Goal: Information Seeking & Learning: Learn about a topic

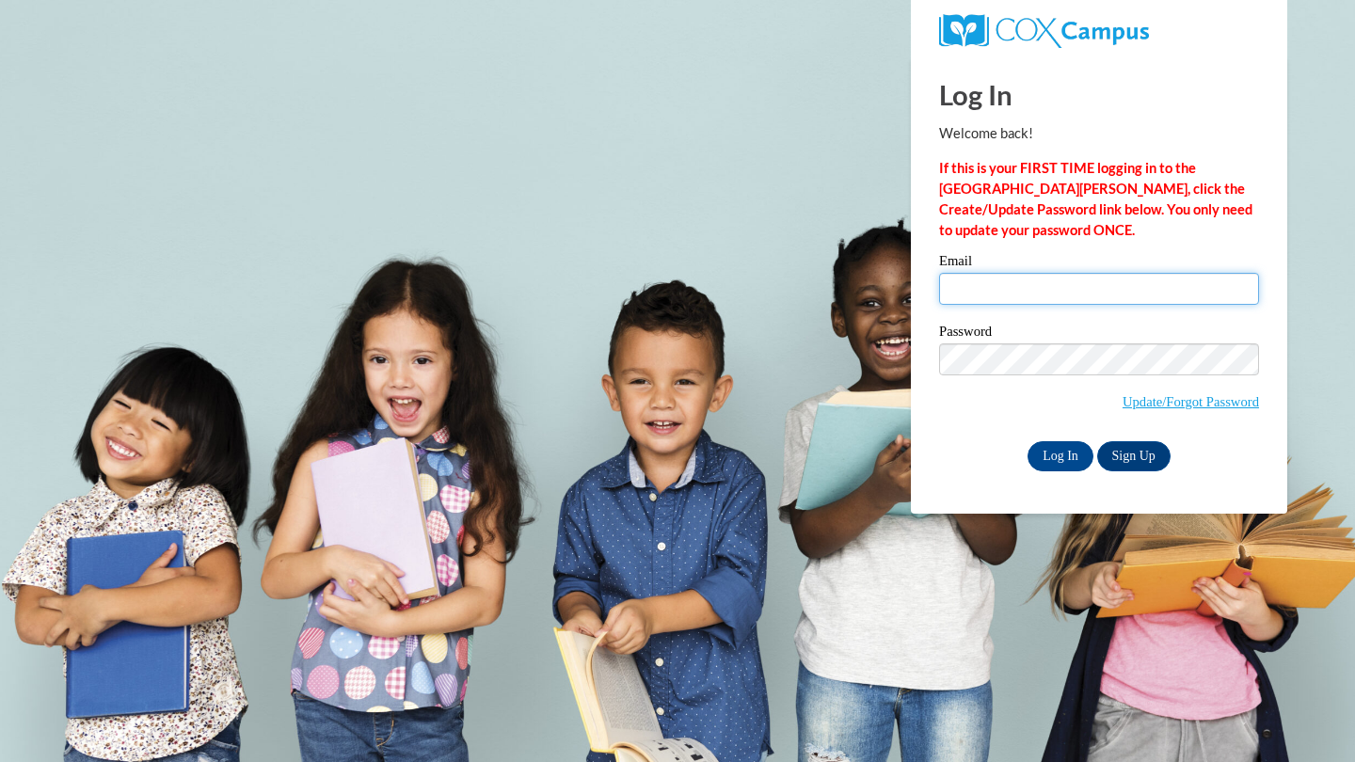
click at [982, 288] on input "Email" at bounding box center [1099, 289] width 320 height 32
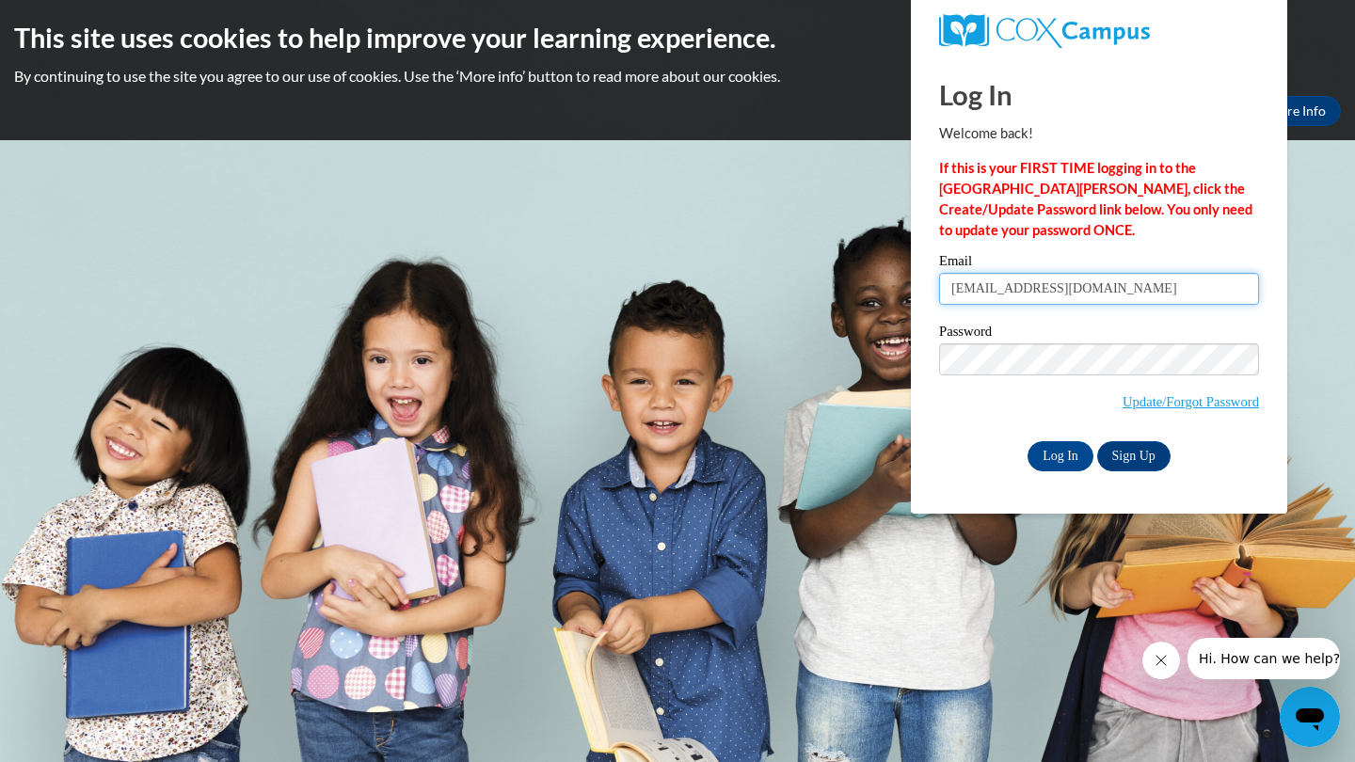
type input "llang@tcjackets.net"
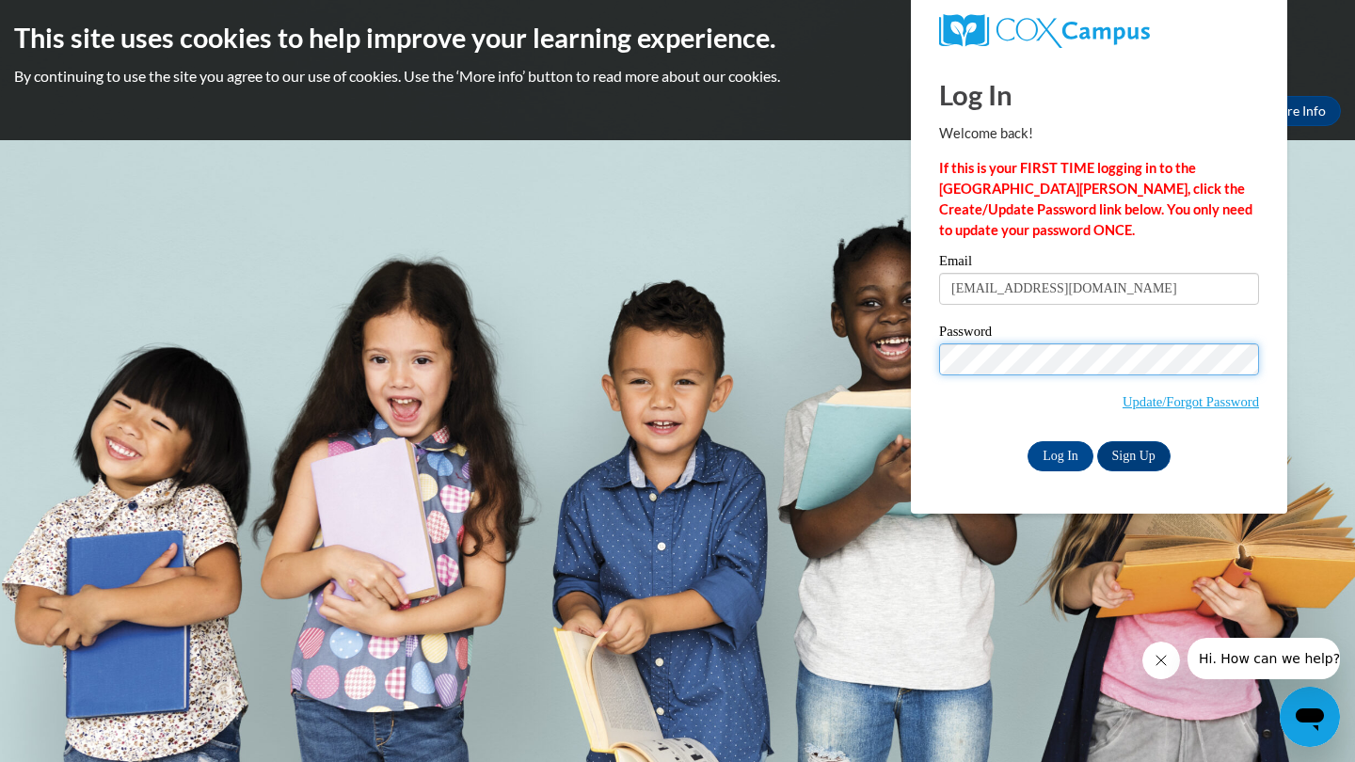
click at [1058, 452] on input "Log In" at bounding box center [1060, 456] width 66 height 30
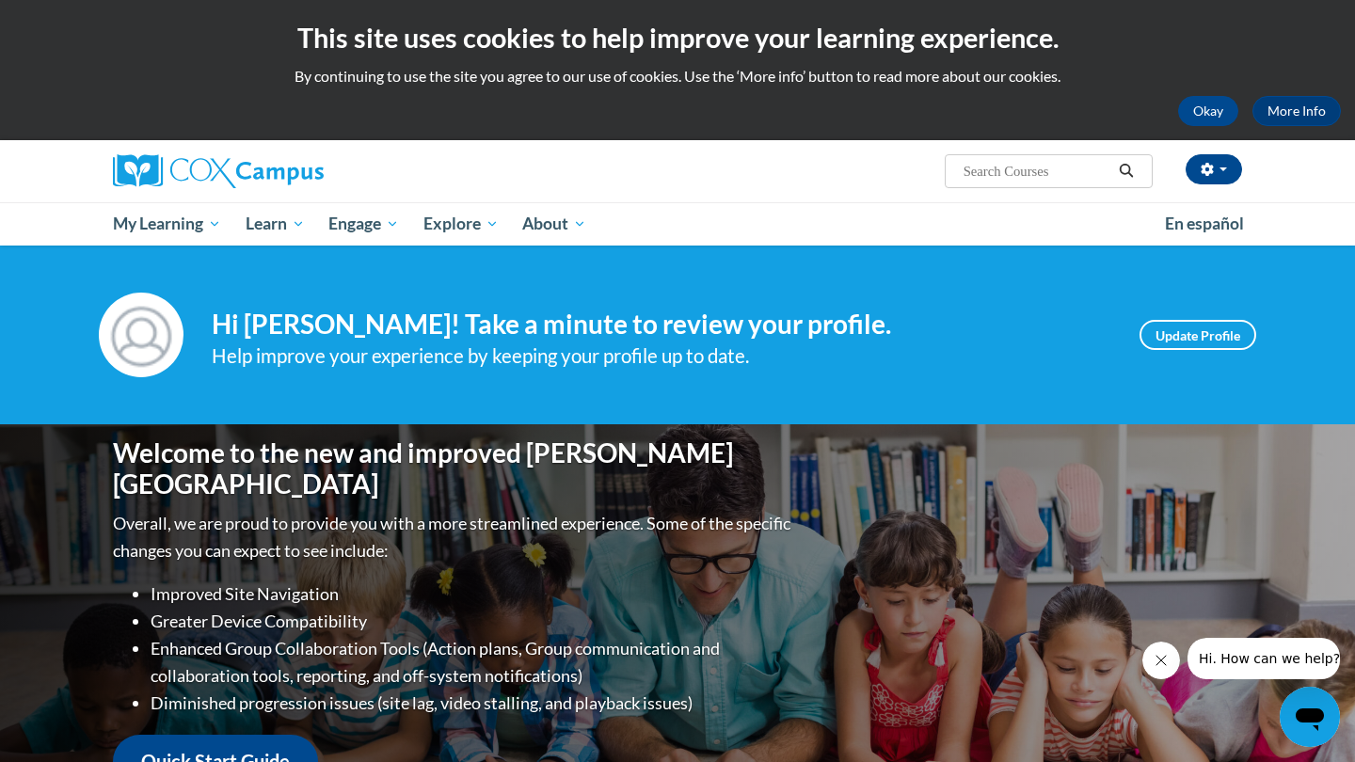
click at [1041, 183] on span "Search Search..." at bounding box center [1049, 171] width 208 height 34
click at [1040, 169] on input "Search..." at bounding box center [1036, 171] width 151 height 23
type input "s"
type input "whose hat is this"
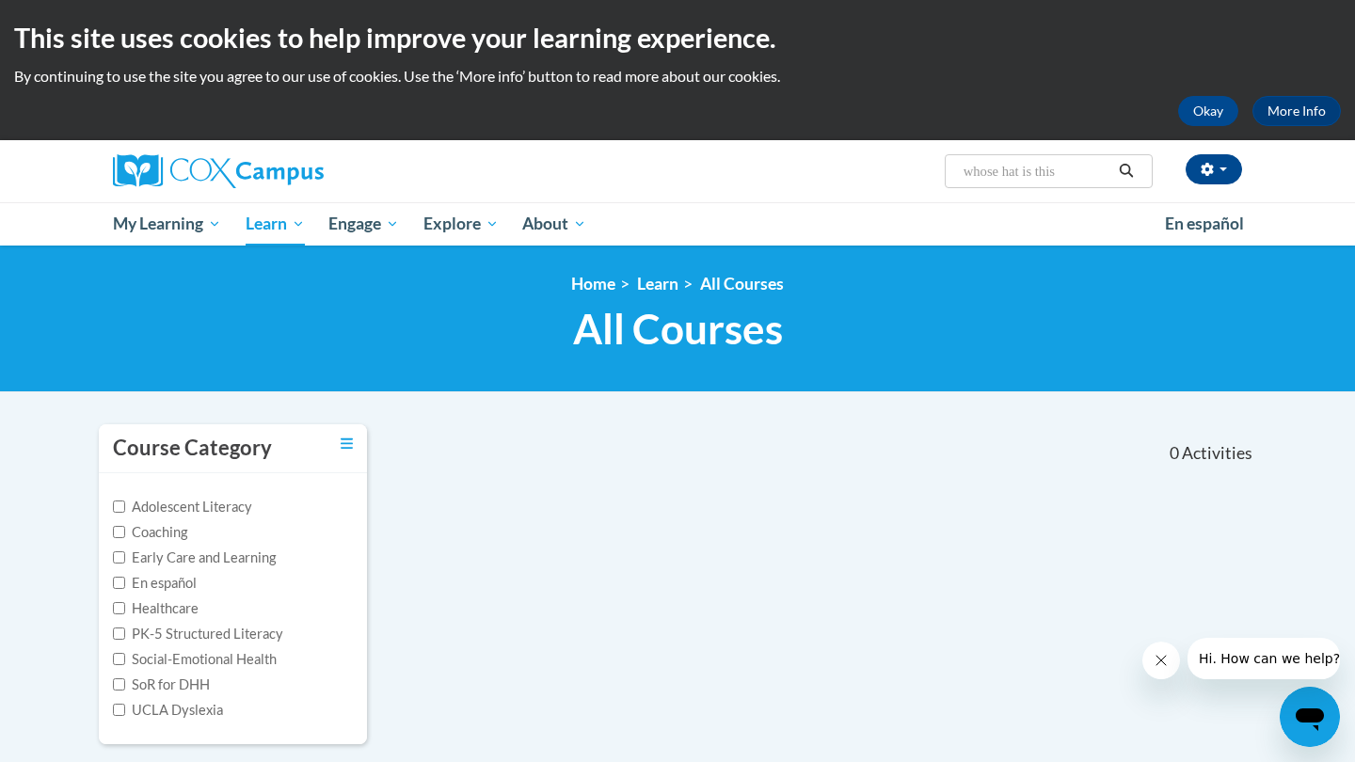
click at [1080, 178] on input "whose hat is this" at bounding box center [1036, 171] width 151 height 23
type input "start read guide"
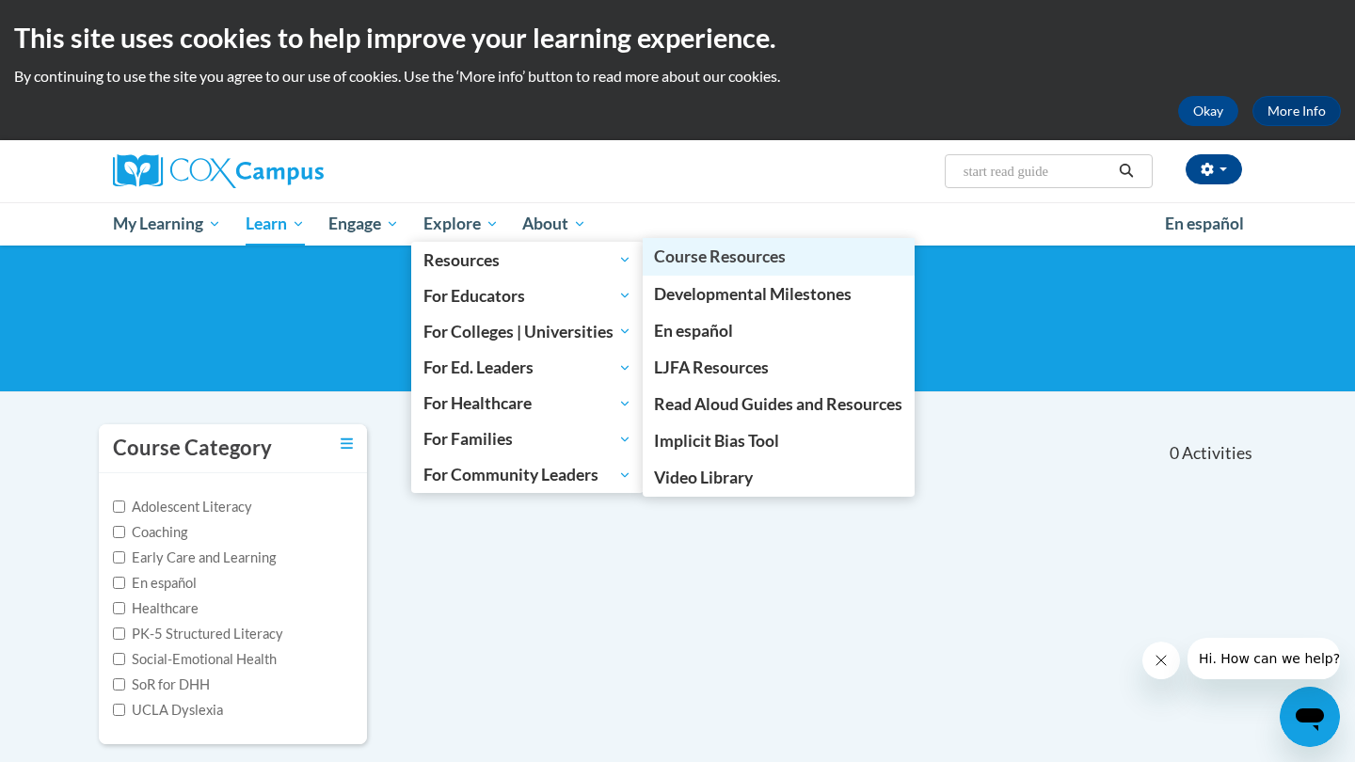
click at [713, 259] on span "Course Resources" at bounding box center [720, 256] width 132 height 20
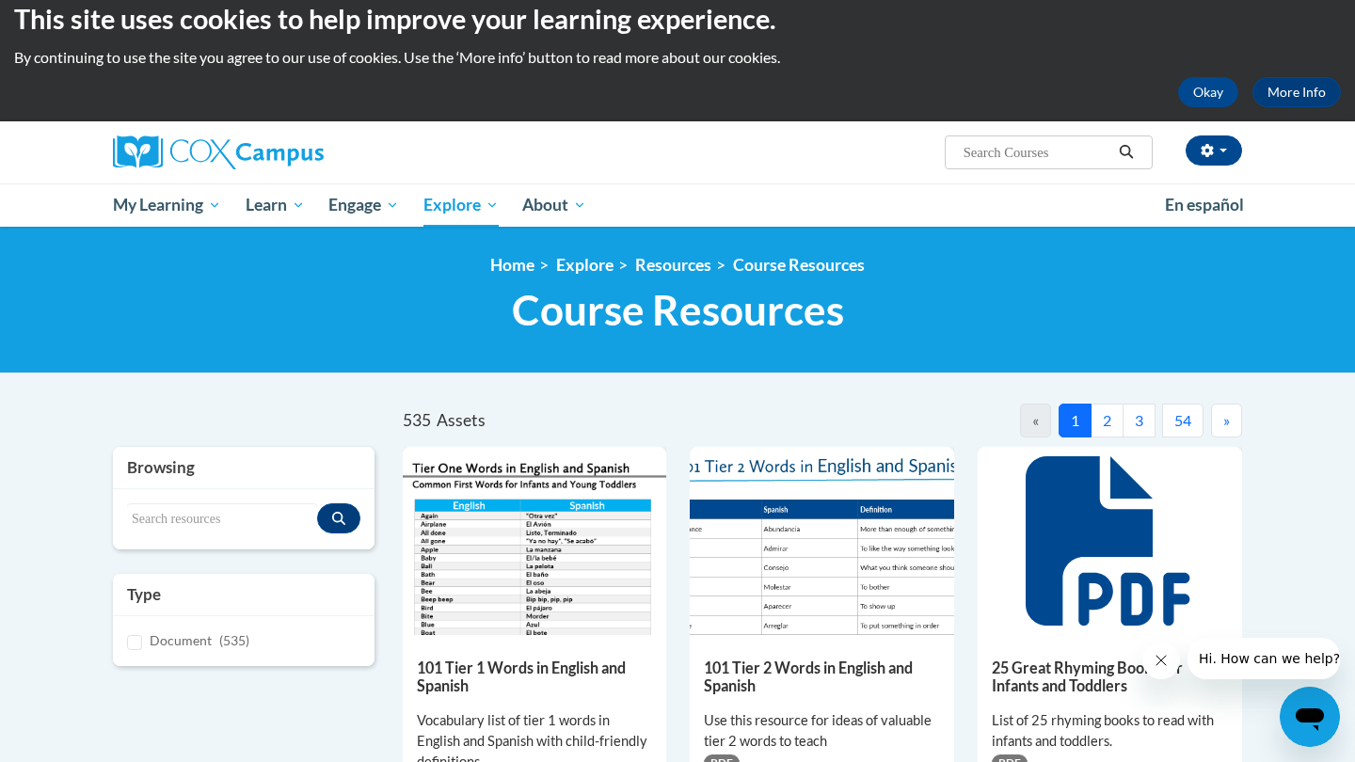
scroll to position [31, 0]
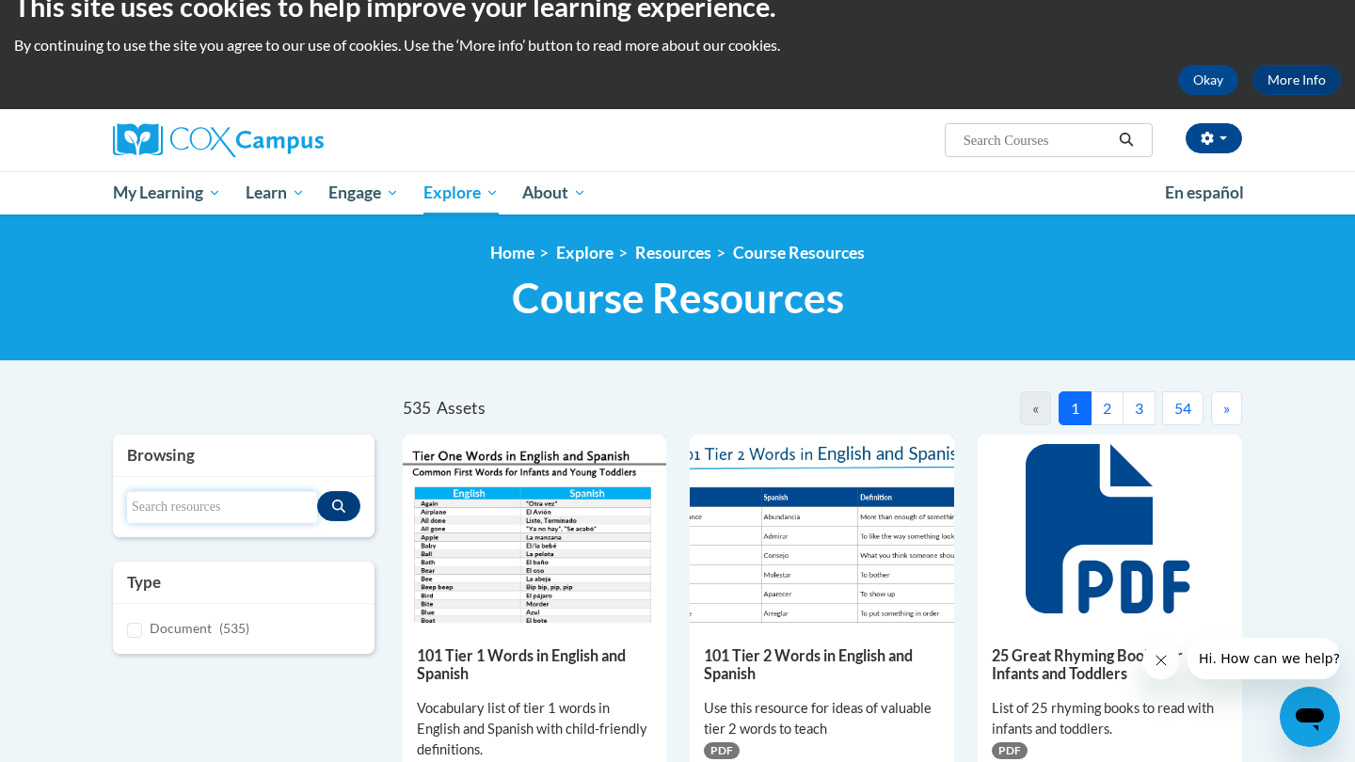
click at [246, 503] on input "Search resources" at bounding box center [222, 507] width 190 height 32
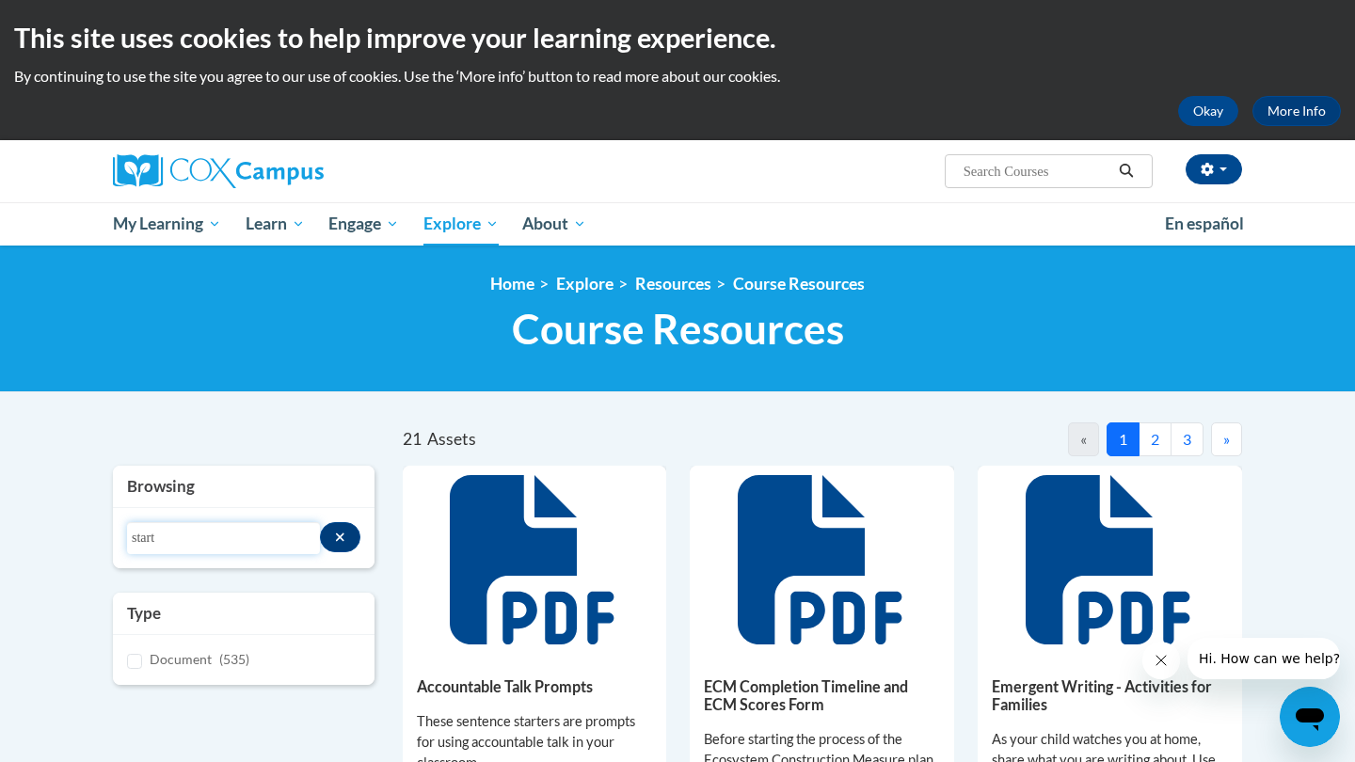
scroll to position [0, 0]
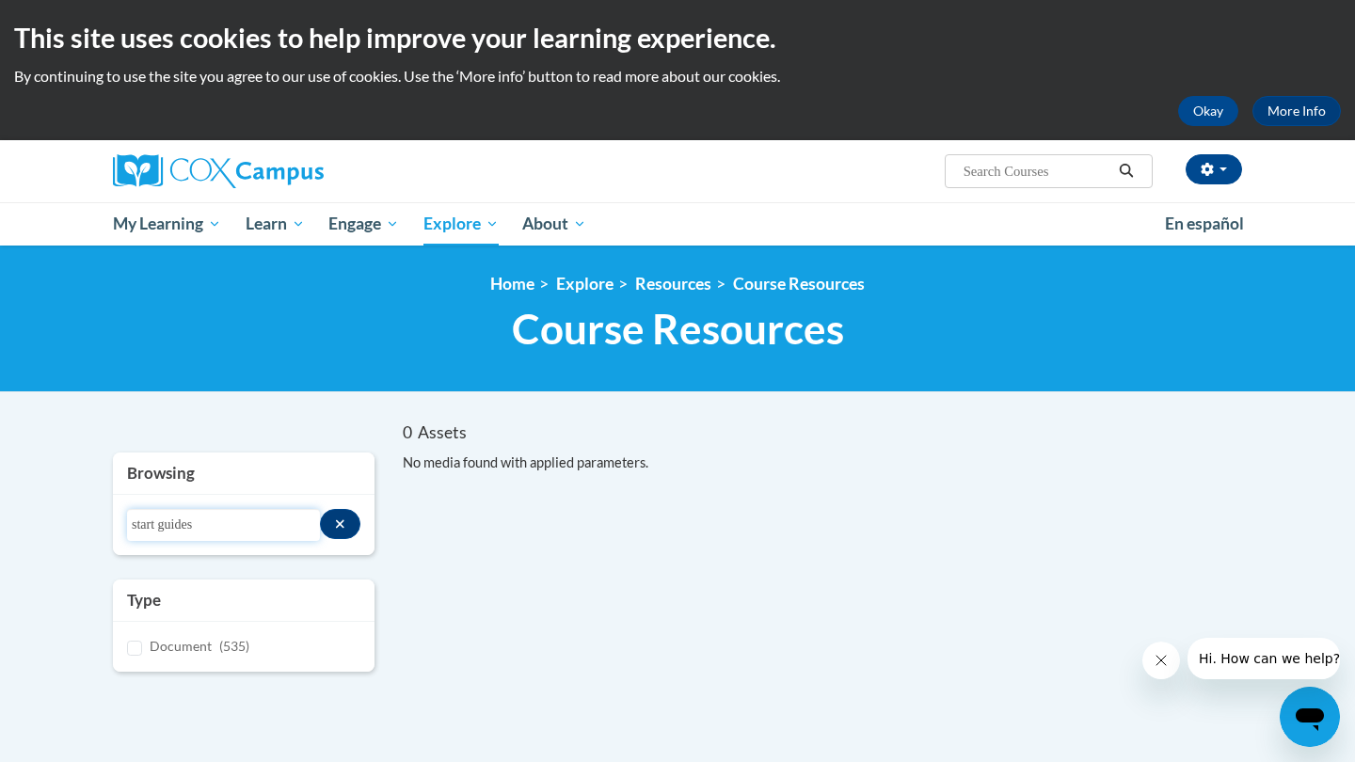
click at [171, 526] on input "start guides" at bounding box center [223, 525] width 193 height 32
type input "start"
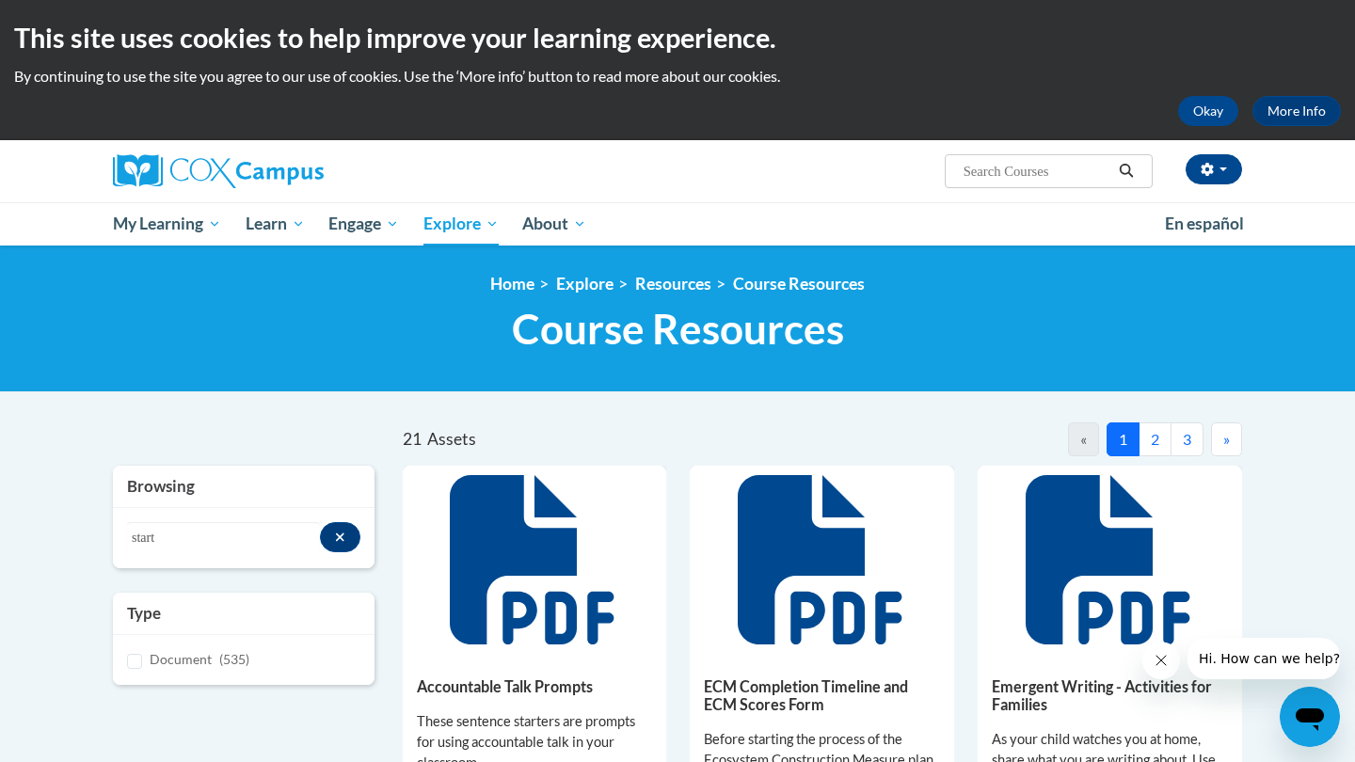
click at [1158, 434] on button "2" at bounding box center [1154, 439] width 33 height 34
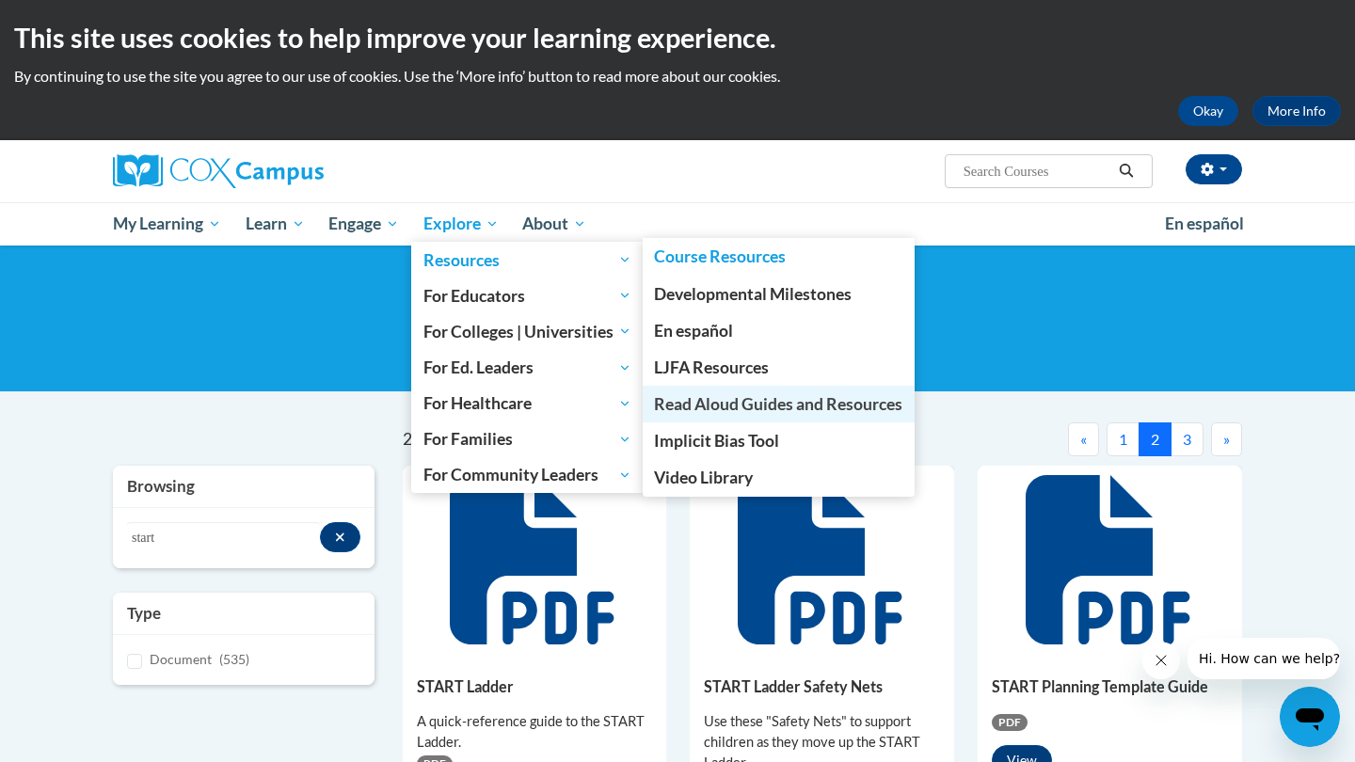
click at [746, 399] on span "Read Aloud Guides and Resources" at bounding box center [778, 404] width 248 height 20
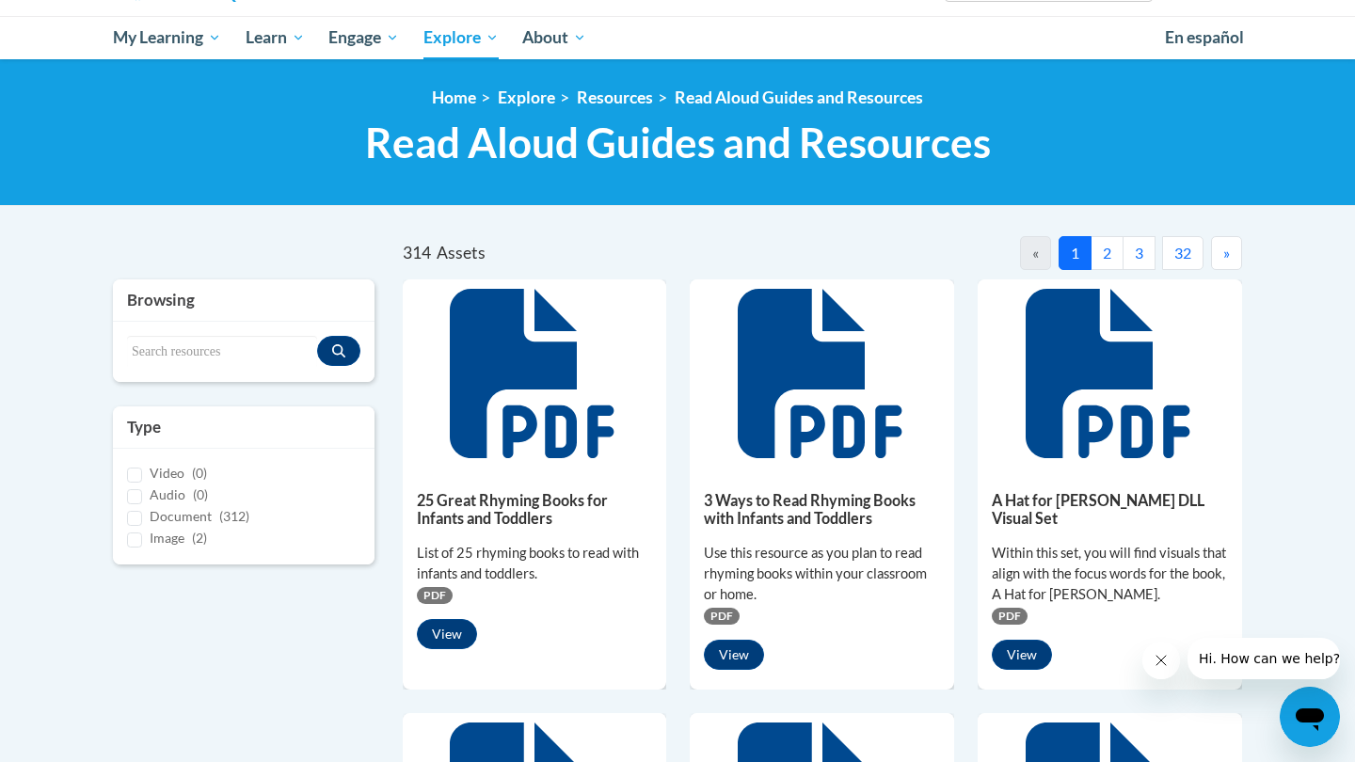
scroll to position [190, 0]
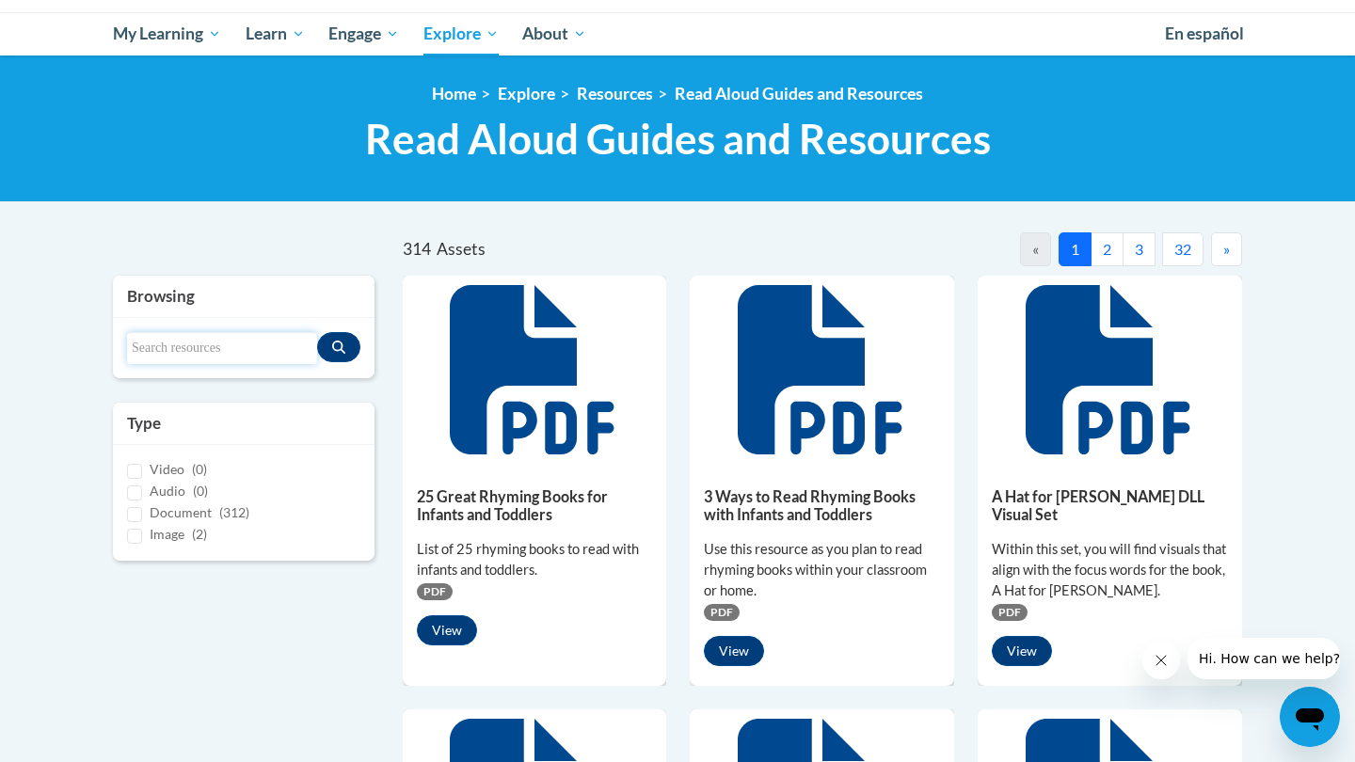
click at [237, 336] on input "Search resources" at bounding box center [222, 348] width 190 height 32
type input "whose hat"
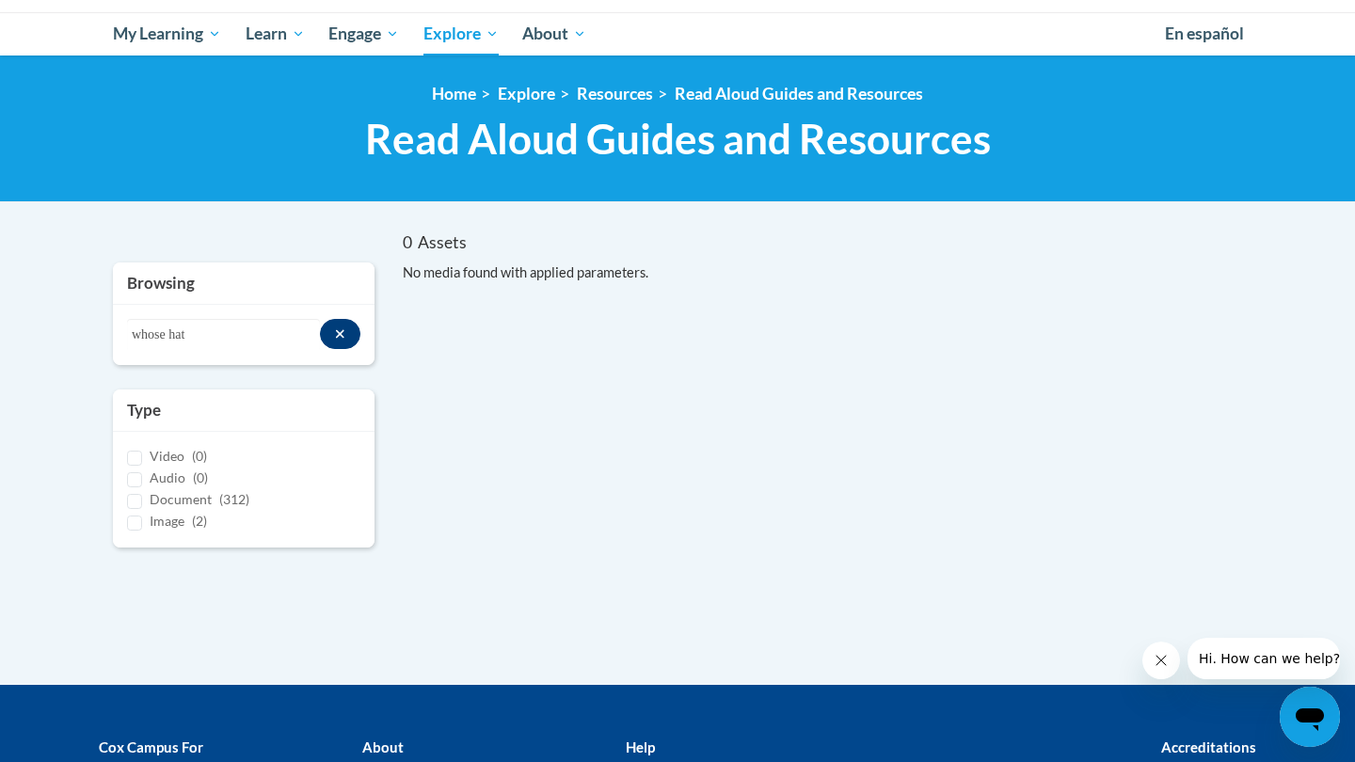
click at [342, 333] on icon "Search resources" at bounding box center [340, 333] width 10 height 13
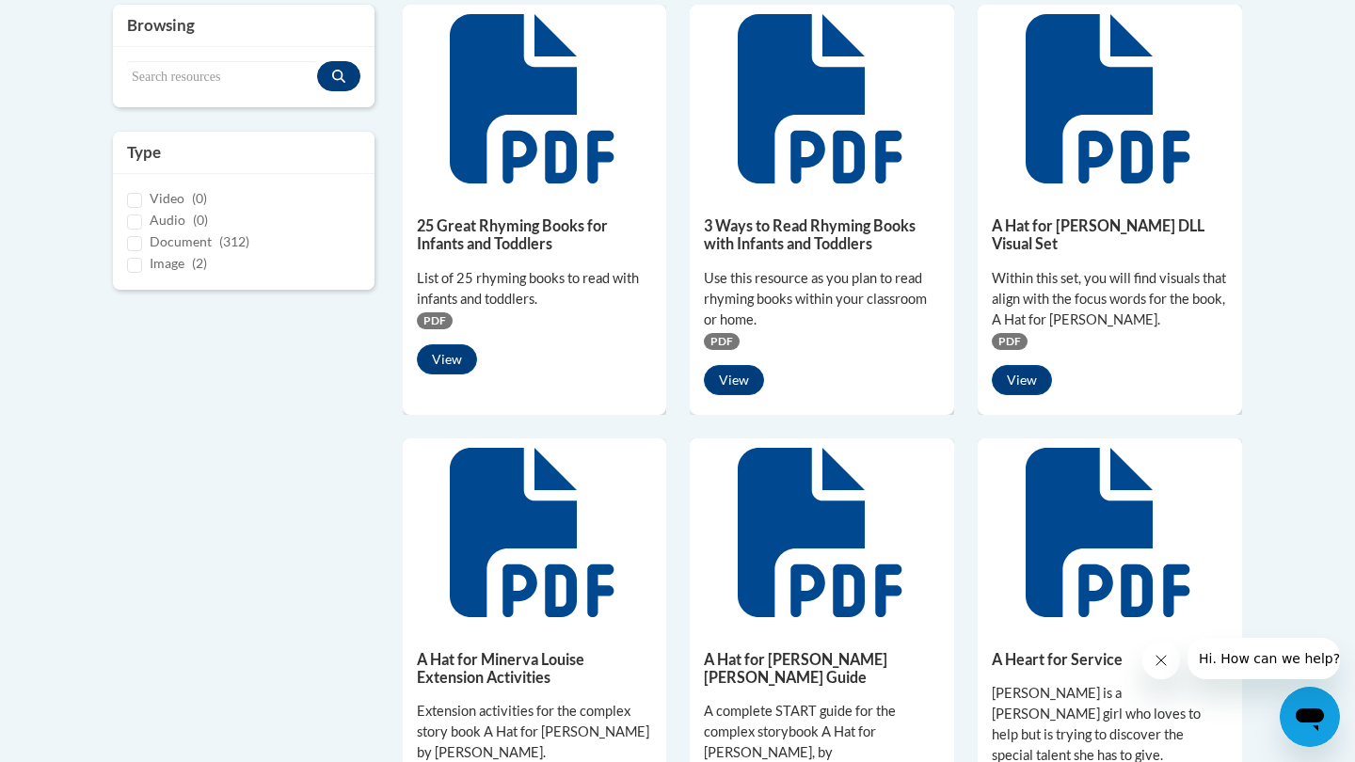
scroll to position [273, 0]
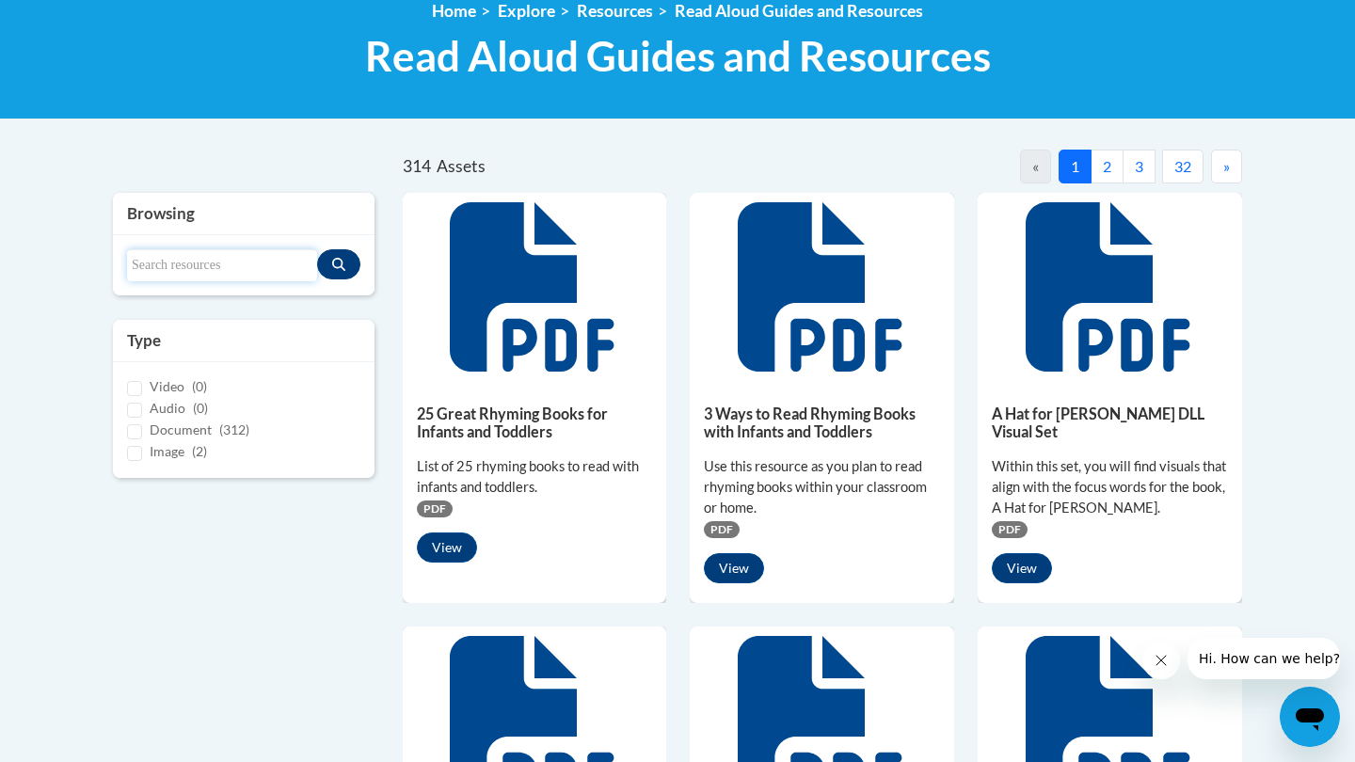
click at [190, 264] on input "Search resources" at bounding box center [222, 265] width 190 height 32
type input "start"
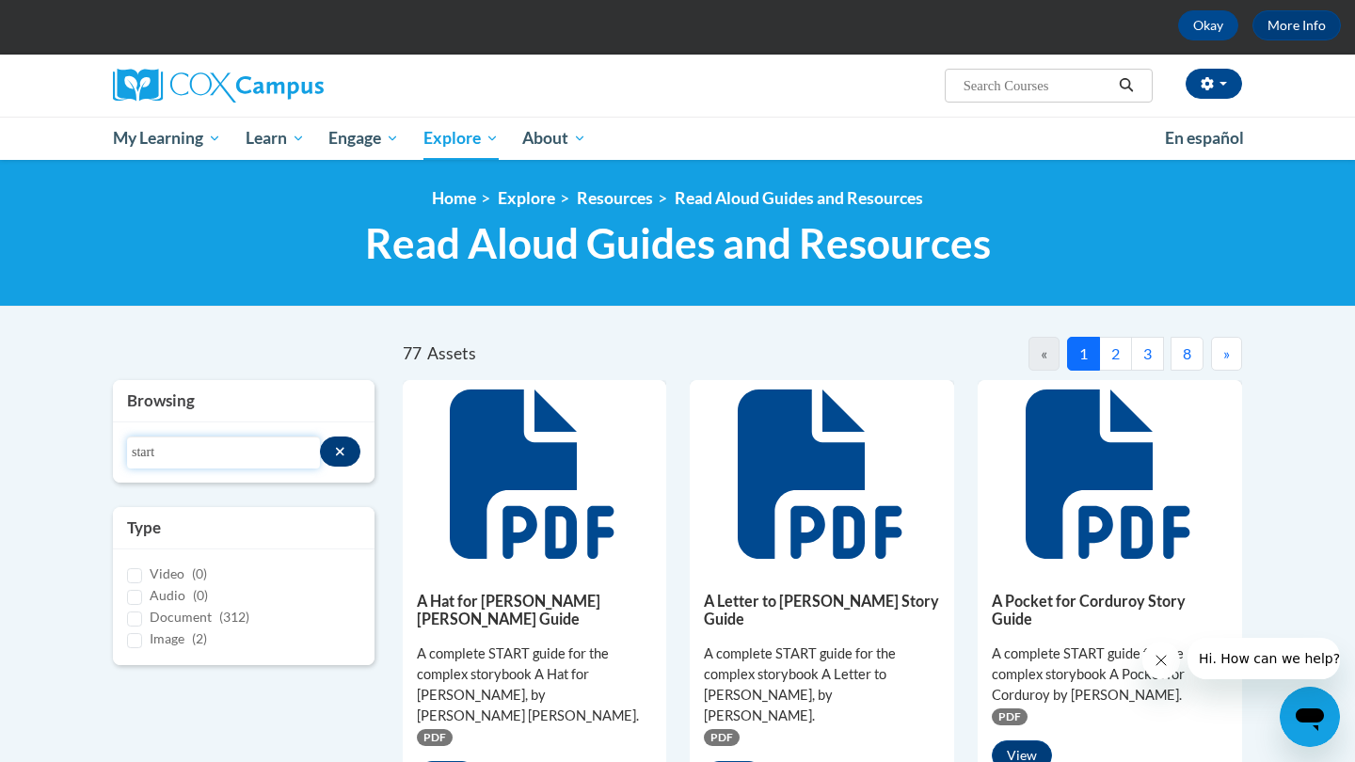
scroll to position [50, 0]
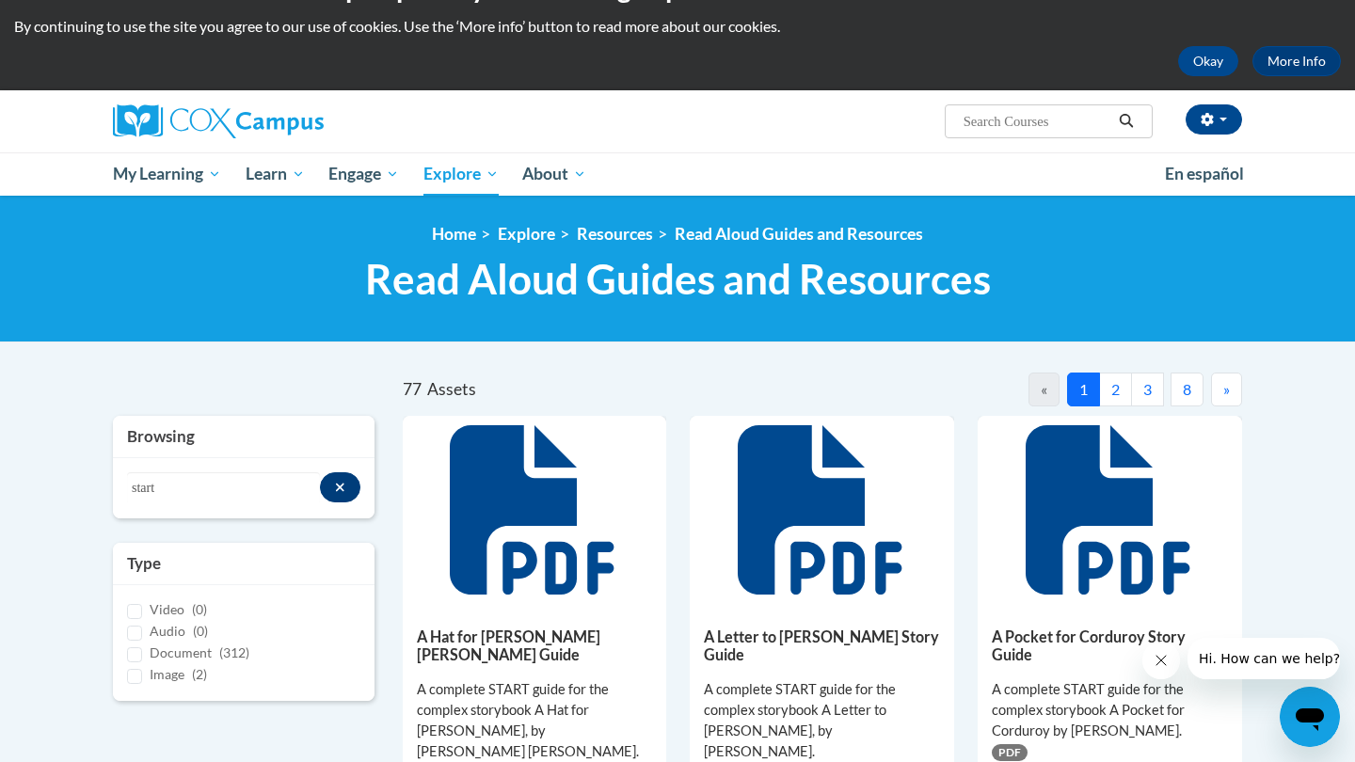
click at [1122, 390] on button "2" at bounding box center [1115, 390] width 33 height 34
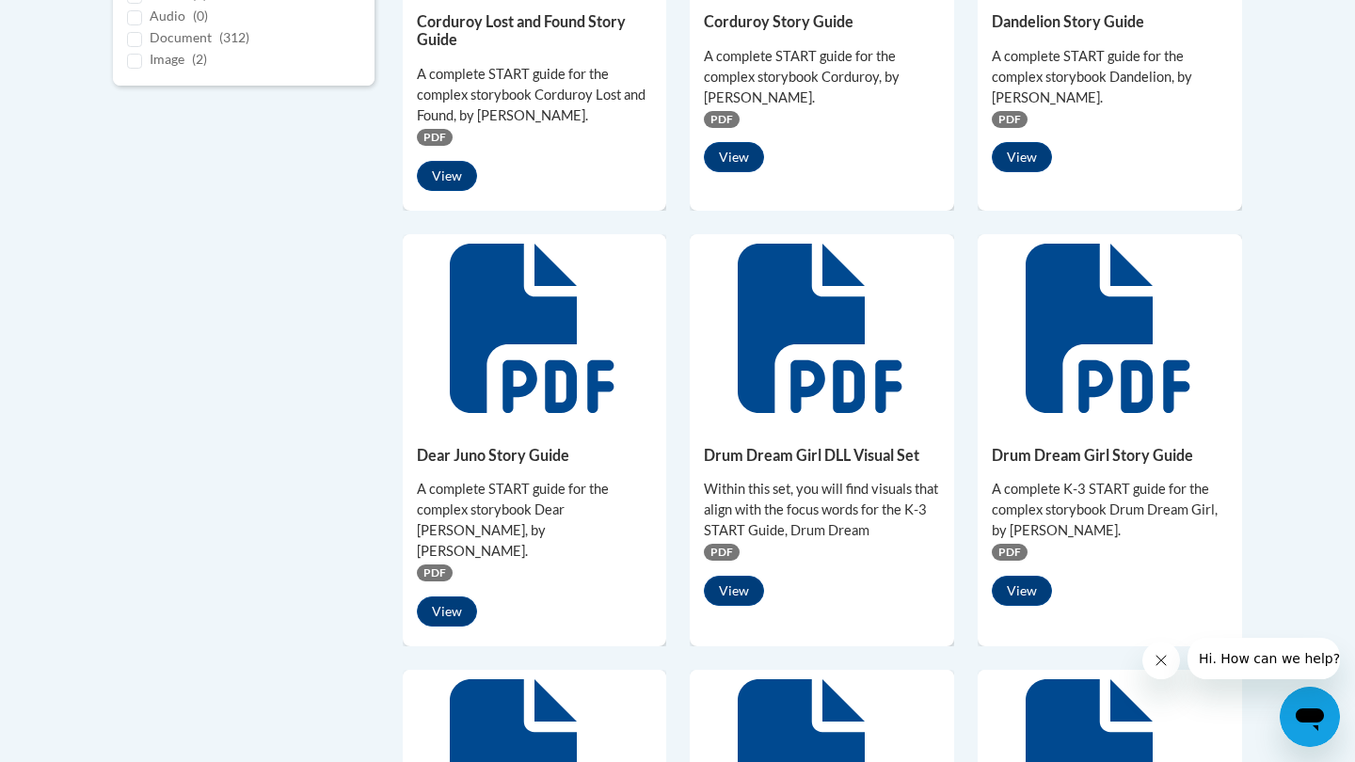
scroll to position [846, 0]
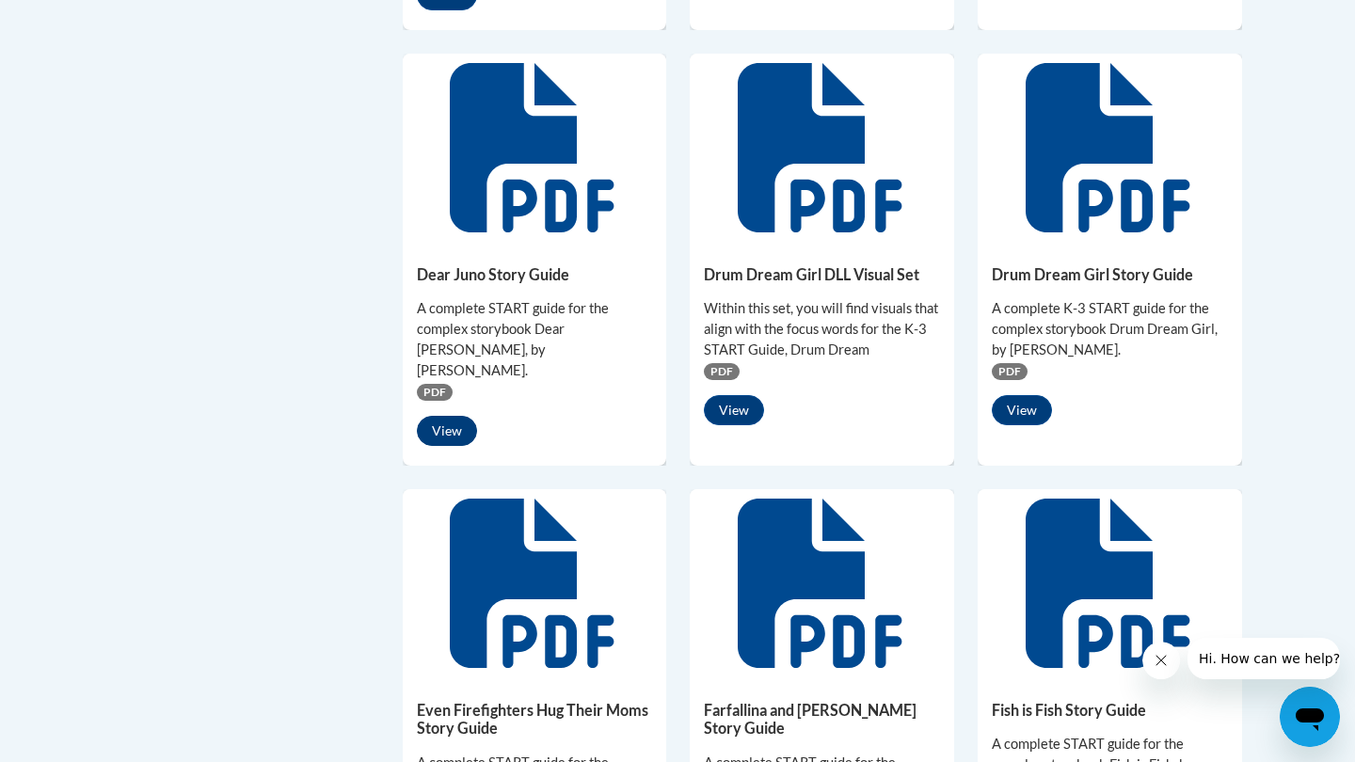
click at [450, 416] on button "View" at bounding box center [447, 431] width 60 height 30
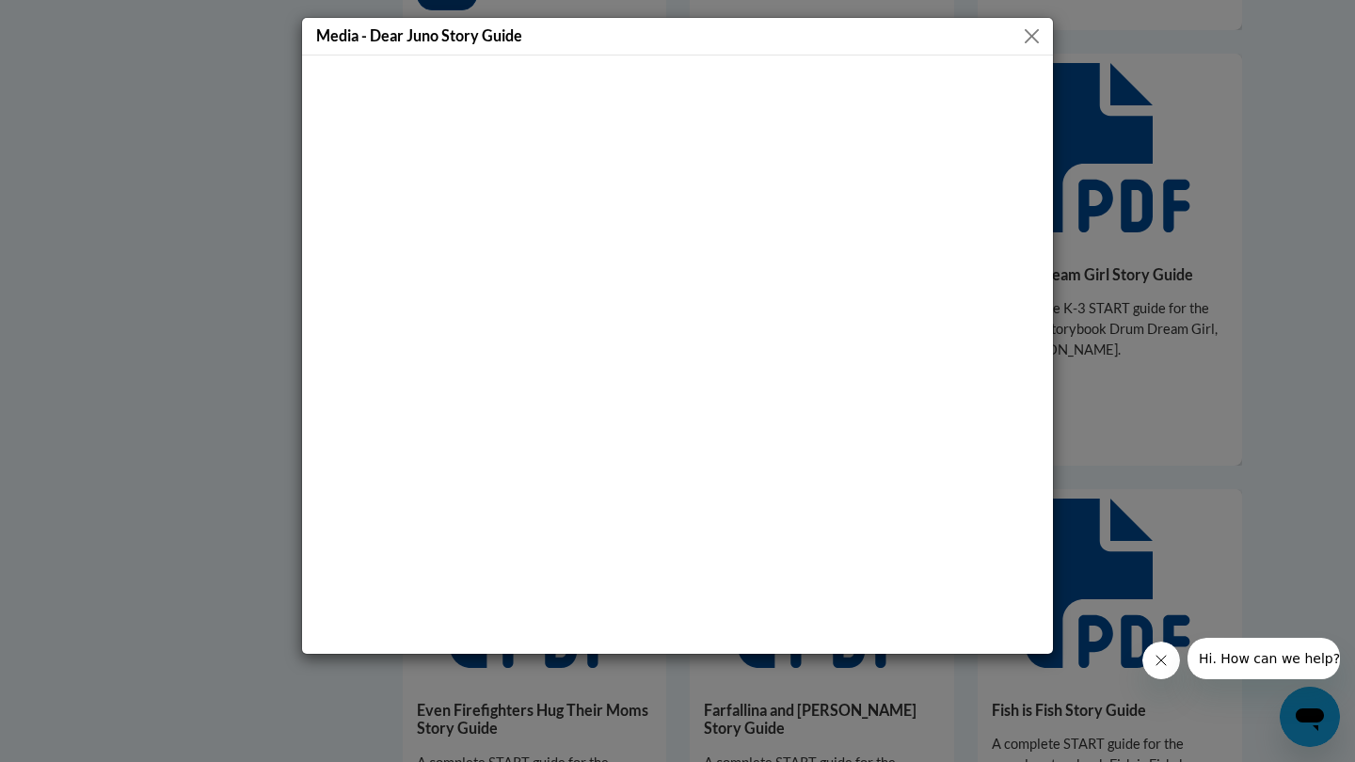
click at [1040, 28] on button "Close" at bounding box center [1032, 36] width 24 height 24
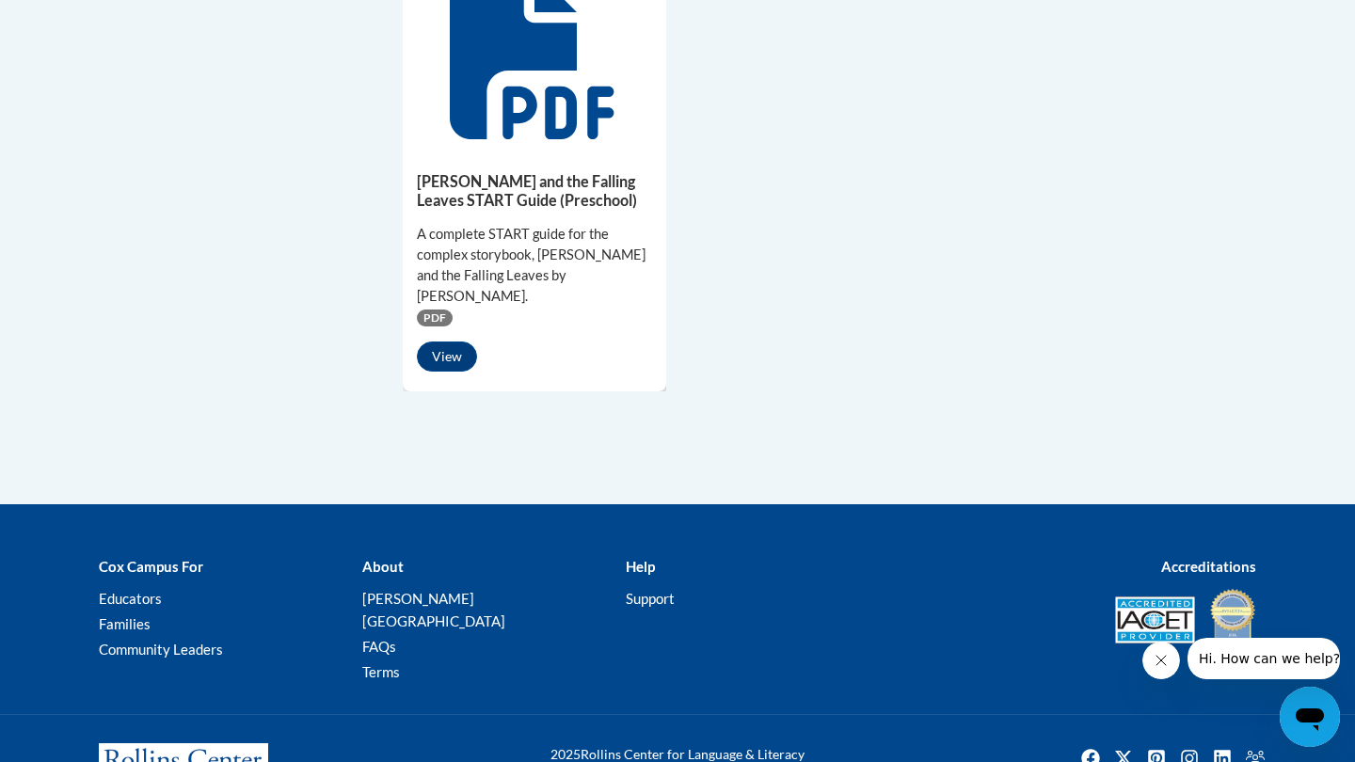
scroll to position [1836, 0]
